Goal: Task Accomplishment & Management: Use online tool/utility

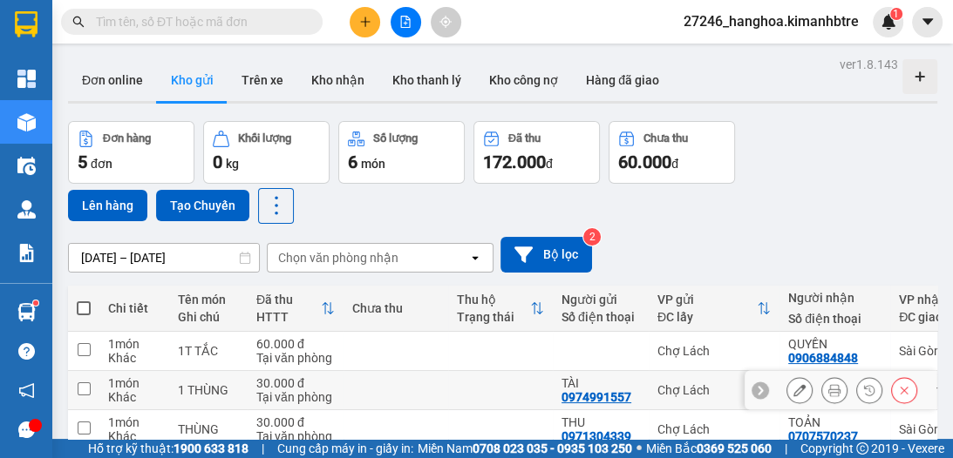
scroll to position [116, 0]
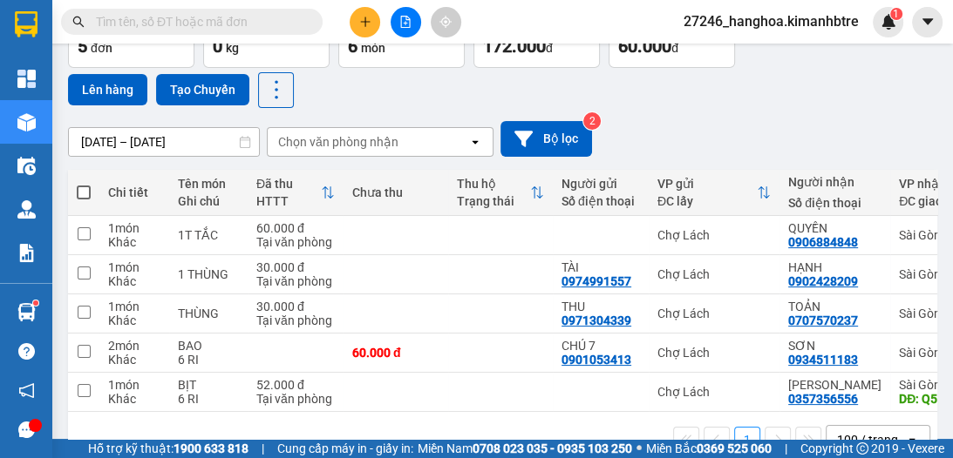
click at [83, 186] on span at bounding box center [84, 193] width 14 height 14
click at [84, 184] on input "checkbox" at bounding box center [84, 184] width 0 height 0
checkbox input "true"
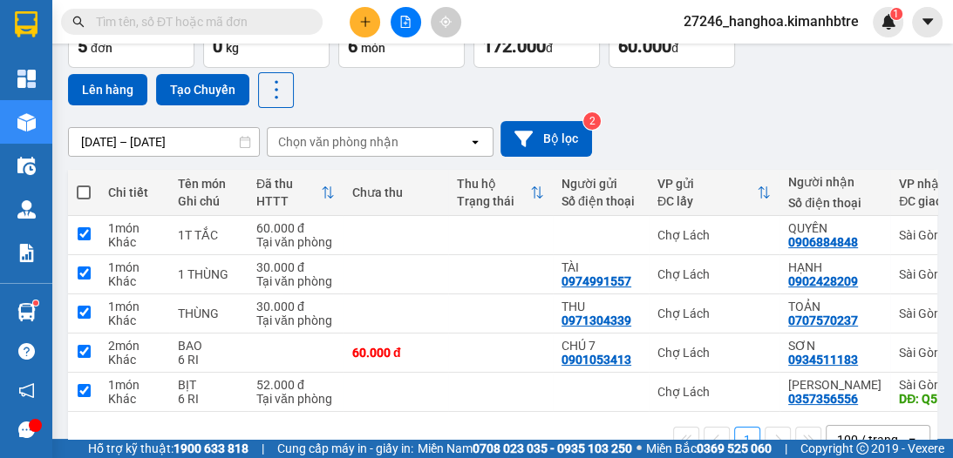
checkbox input "true"
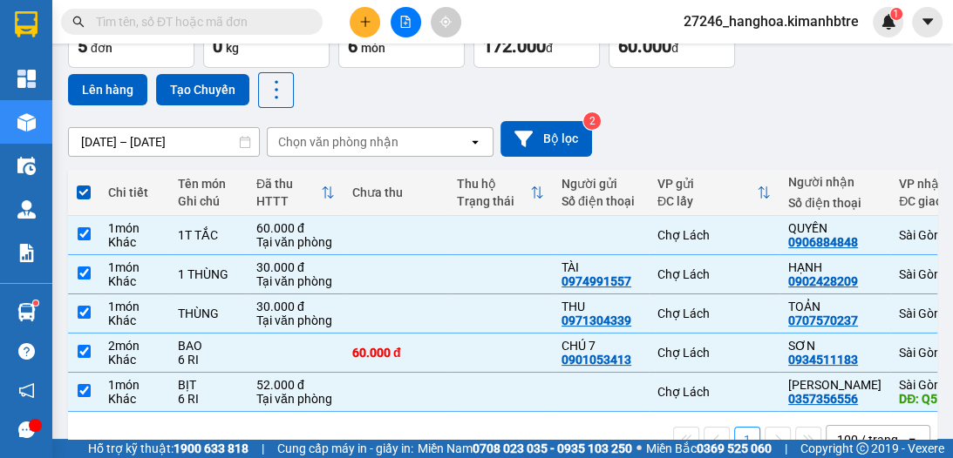
click at [84, 184] on input "checkbox" at bounding box center [84, 184] width 0 height 0
checkbox input "false"
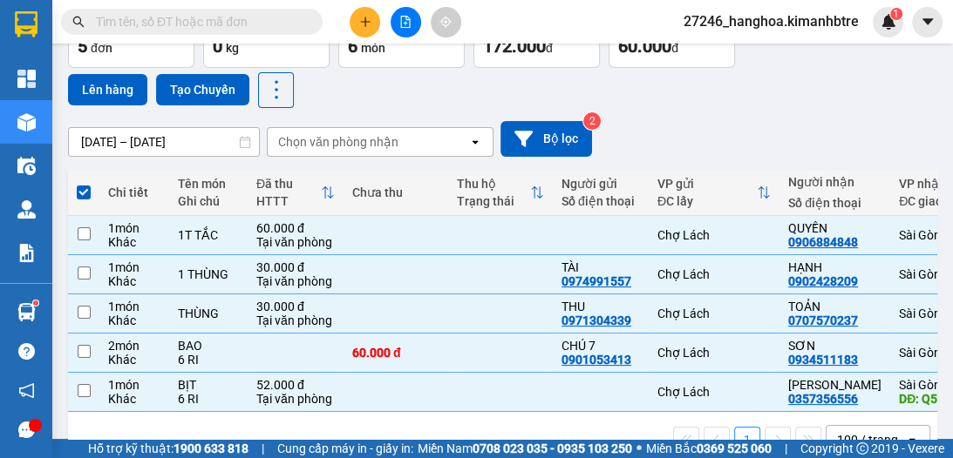
checkbox input "false"
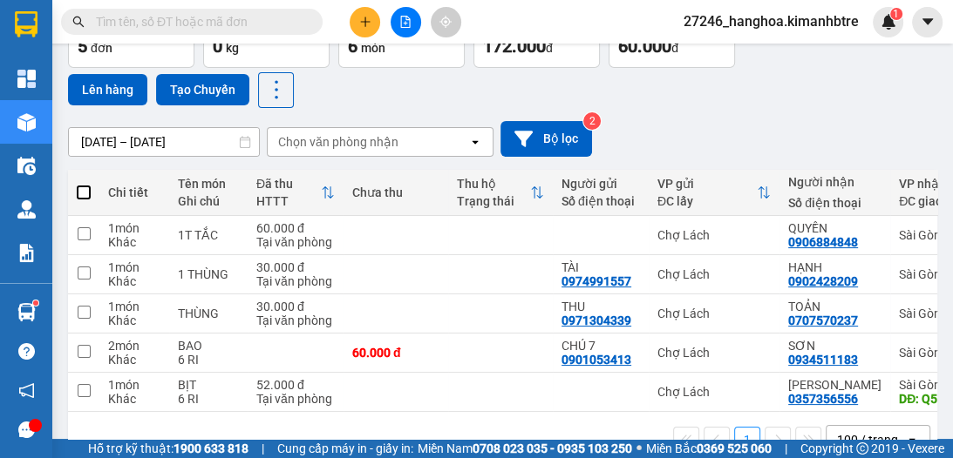
click at [84, 190] on span at bounding box center [84, 193] width 14 height 14
click at [84, 184] on input "checkbox" at bounding box center [84, 184] width 0 height 0
checkbox input "true"
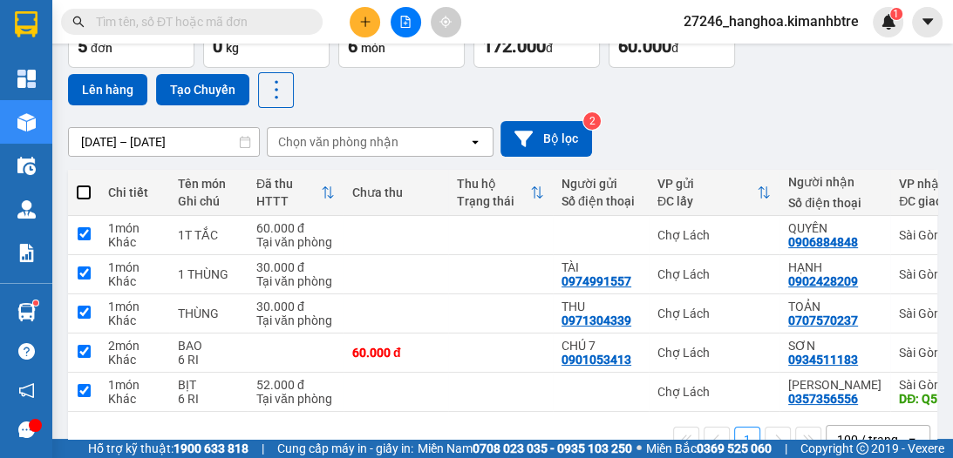
checkbox input "true"
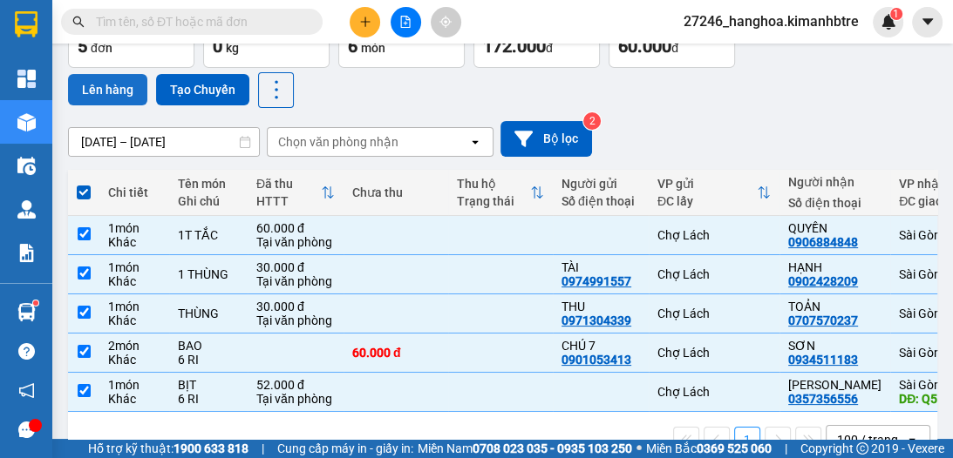
click at [125, 85] on button "Lên hàng" at bounding box center [107, 89] width 79 height 31
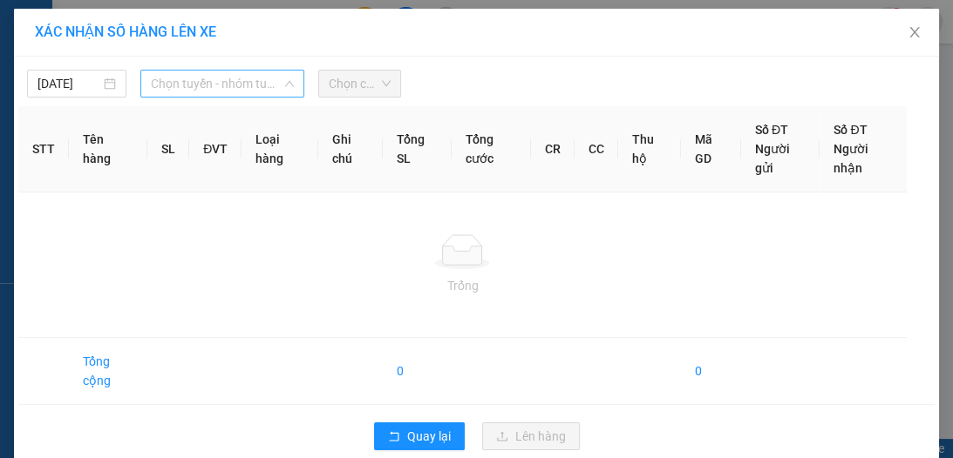
click at [168, 92] on span "Chọn tuyến - nhóm tuyến" at bounding box center [222, 84] width 143 height 26
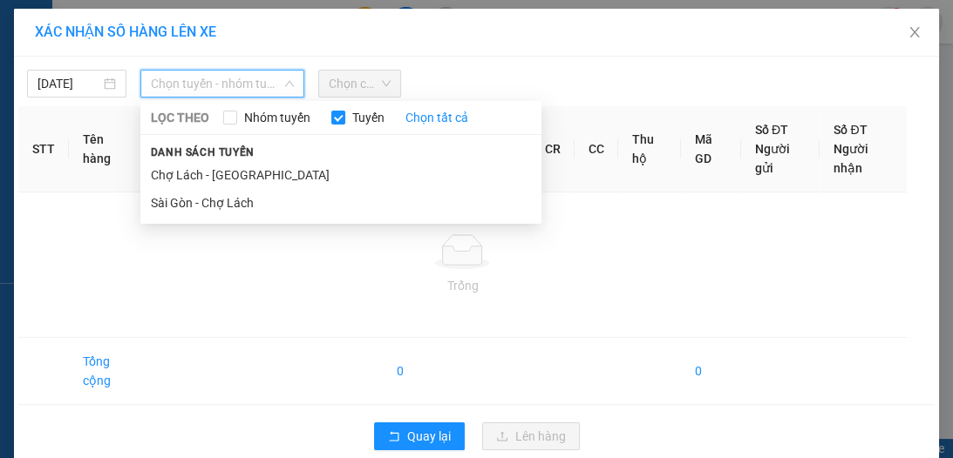
drag, startPoint x: 255, startPoint y: 169, endPoint x: 292, endPoint y: 158, distance: 39.2
click at [255, 170] on li "Chợ Lách - [GEOGRAPHIC_DATA]" at bounding box center [340, 175] width 401 height 28
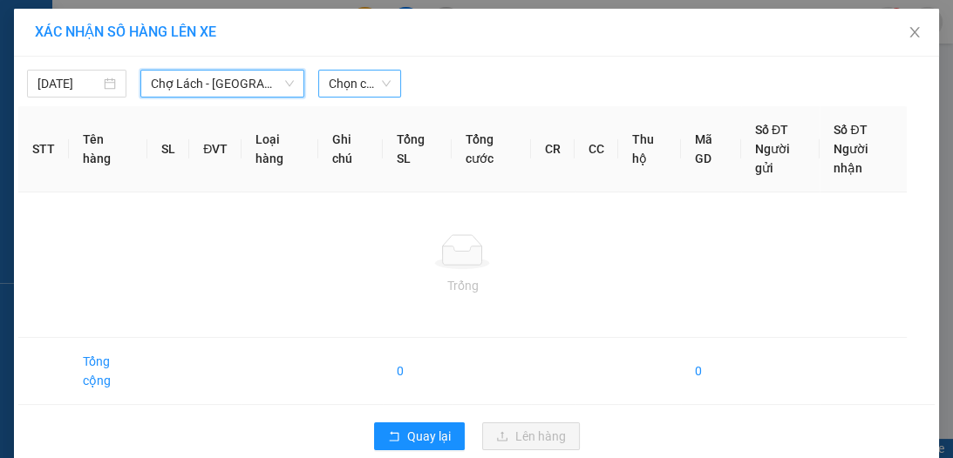
click at [350, 88] on span "Chọn chuyến" at bounding box center [360, 84] width 62 height 26
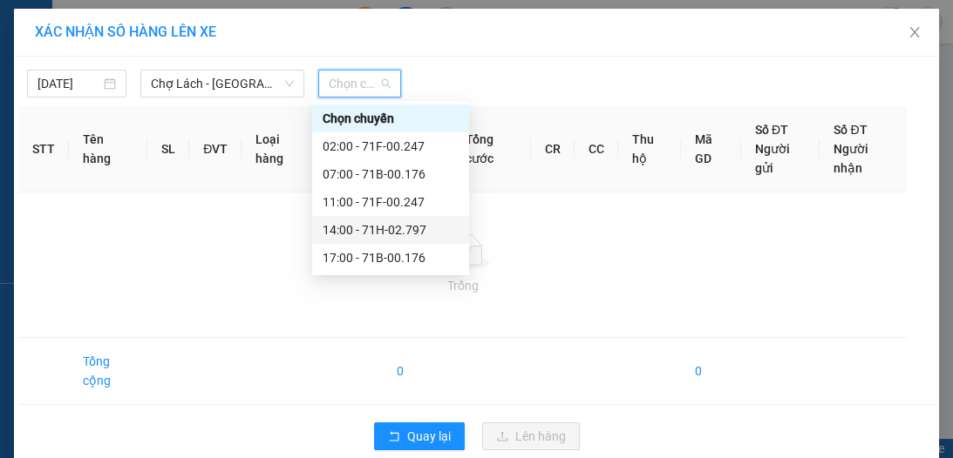
click at [356, 234] on div "14:00 - 71H-02.797" at bounding box center [390, 230] width 136 height 19
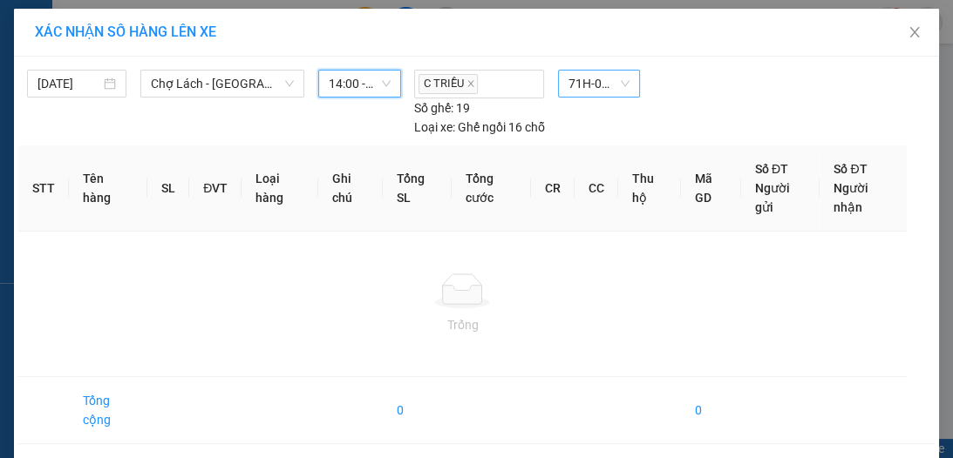
click at [603, 80] on span "71H-02.797" at bounding box center [598, 84] width 61 height 26
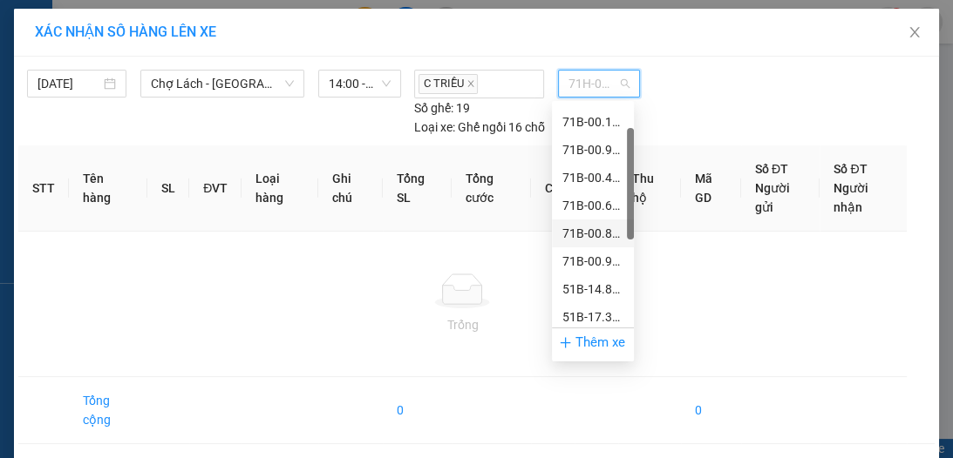
scroll to position [24, 0]
click at [594, 181] on div "71B-00.911" at bounding box center [592, 178] width 61 height 19
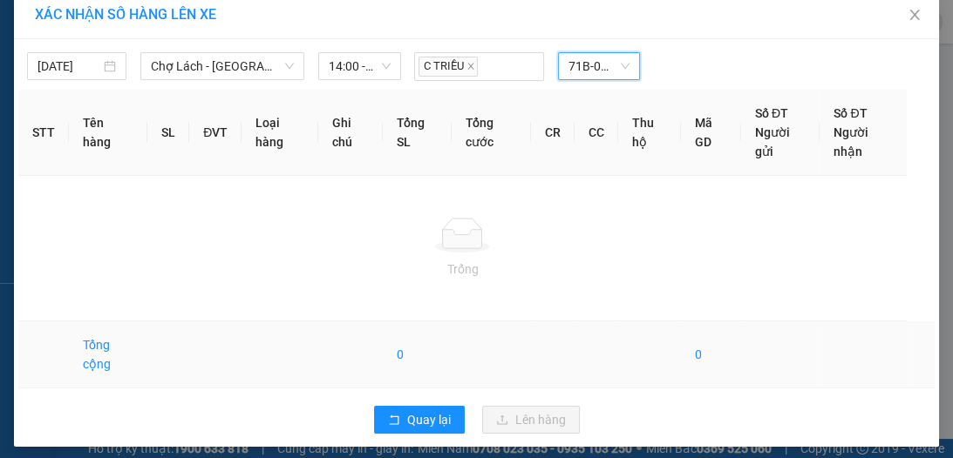
scroll to position [25, 0]
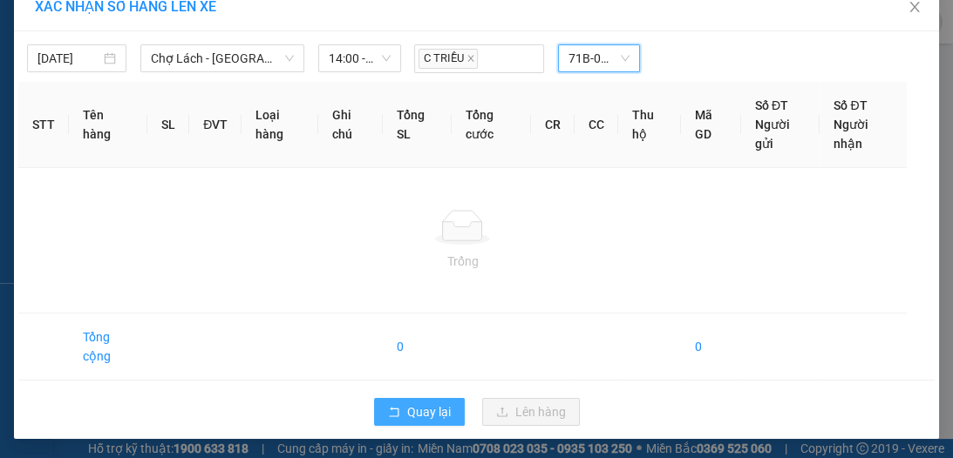
click at [412, 416] on span "Quay lại" at bounding box center [429, 412] width 44 height 19
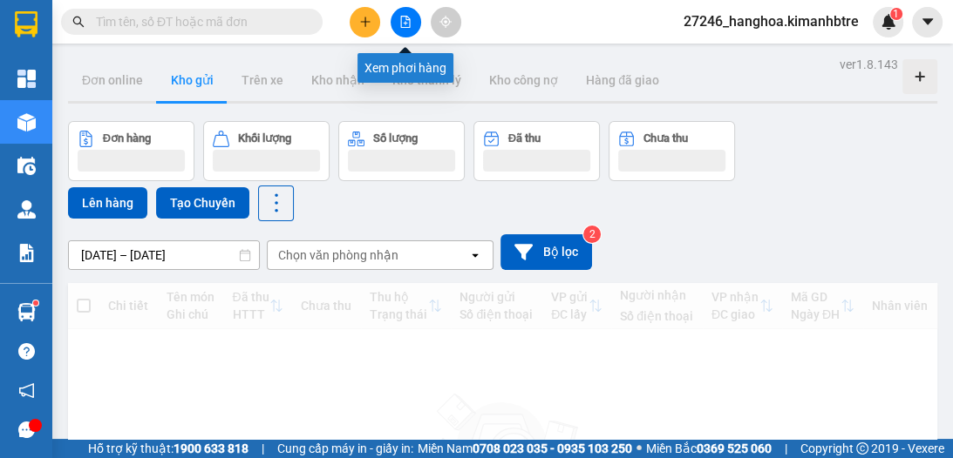
click at [408, 27] on icon "file-add" at bounding box center [405, 22] width 12 height 12
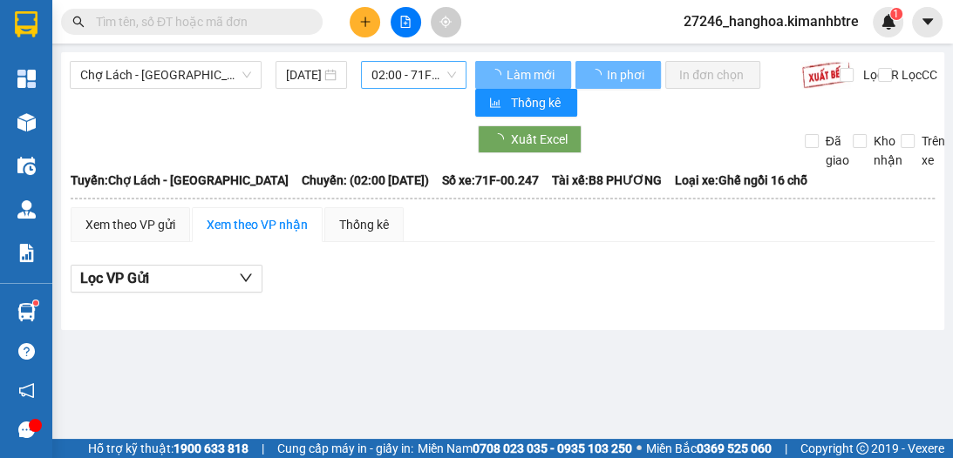
click at [404, 74] on span "02:00 - 71F-00.247" at bounding box center [413, 75] width 85 height 26
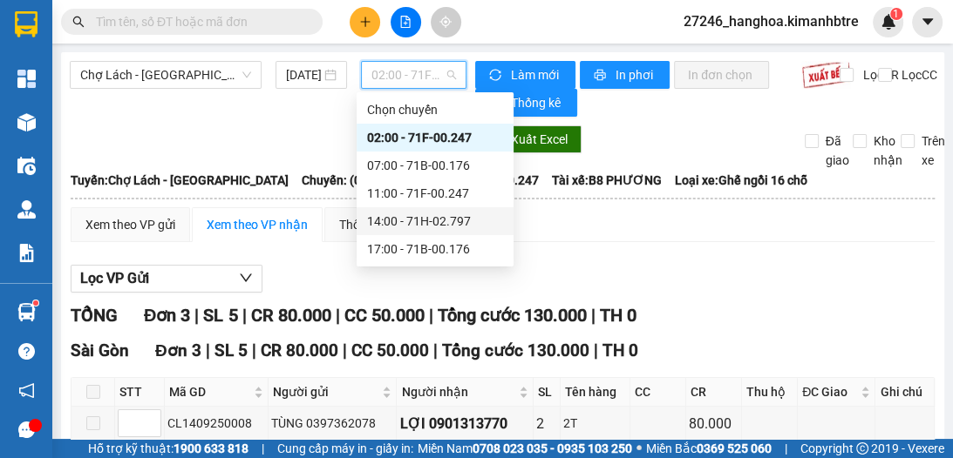
click at [408, 231] on div "14:00 - 71H-02.797" at bounding box center [434, 221] width 157 height 28
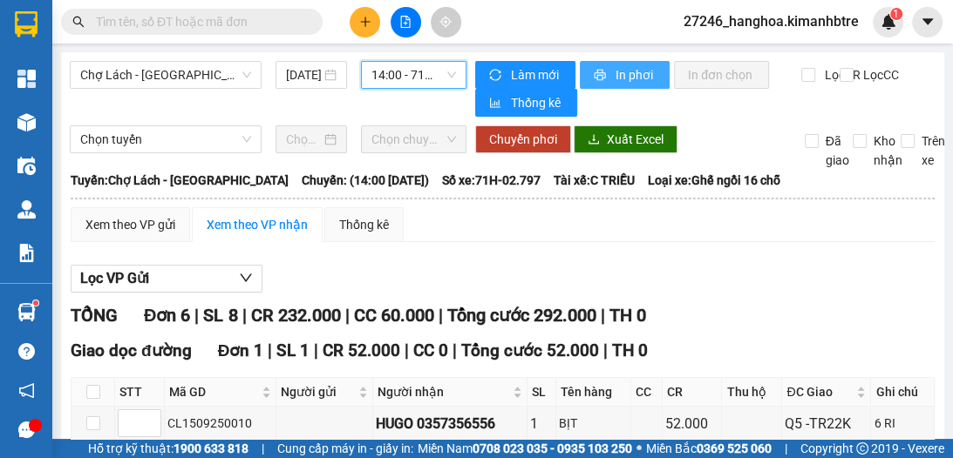
click at [624, 79] on span "In phơi" at bounding box center [635, 74] width 40 height 19
